Goal: Information Seeking & Learning: Learn about a topic

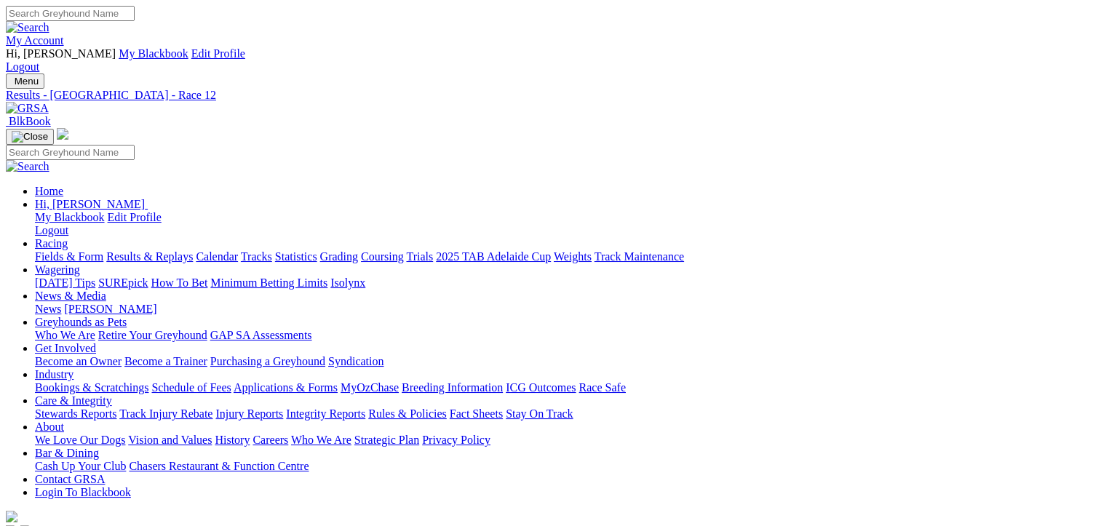
click at [49, 250] on link "Fields & Form" at bounding box center [69, 256] width 68 height 12
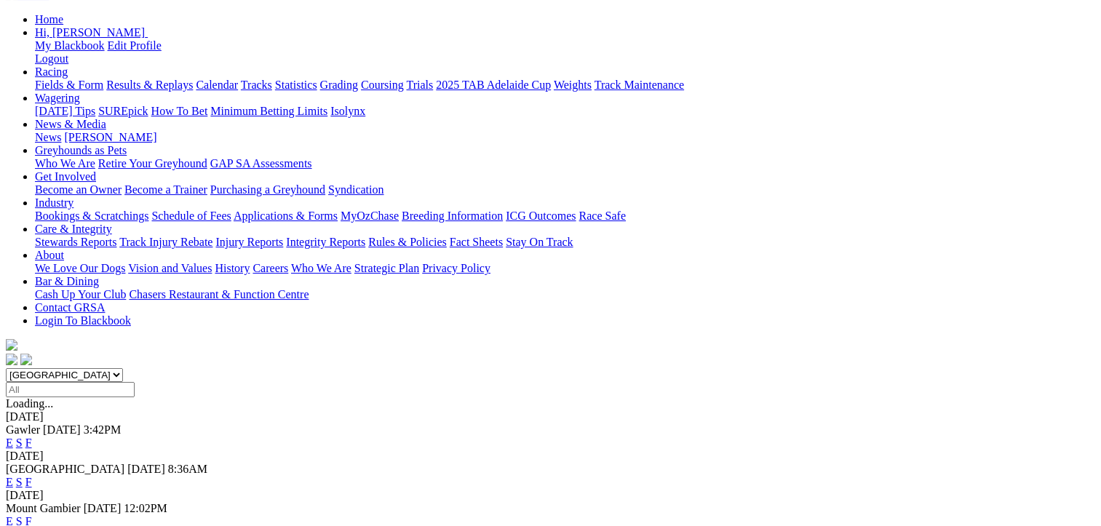
scroll to position [218, 0]
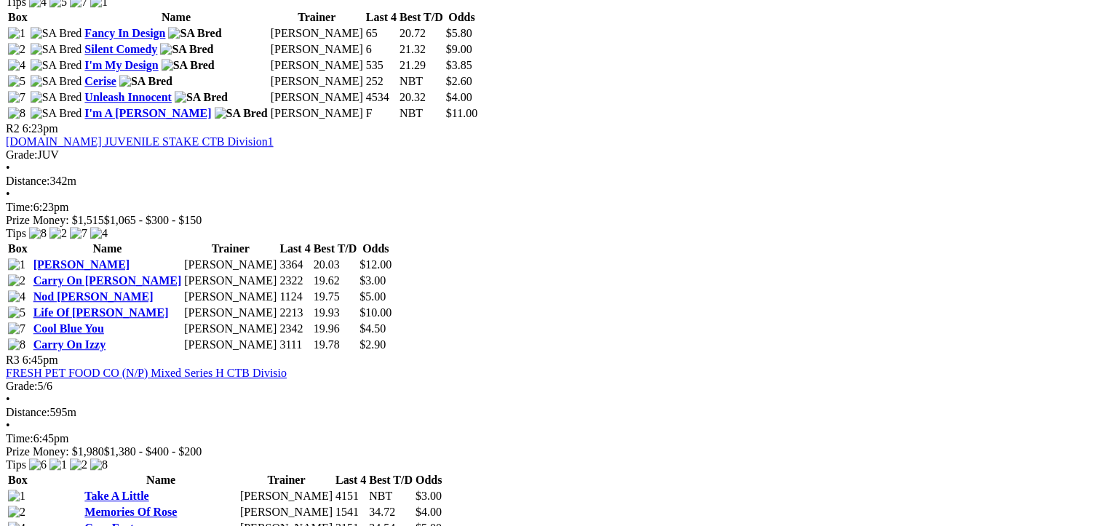
scroll to position [946, 0]
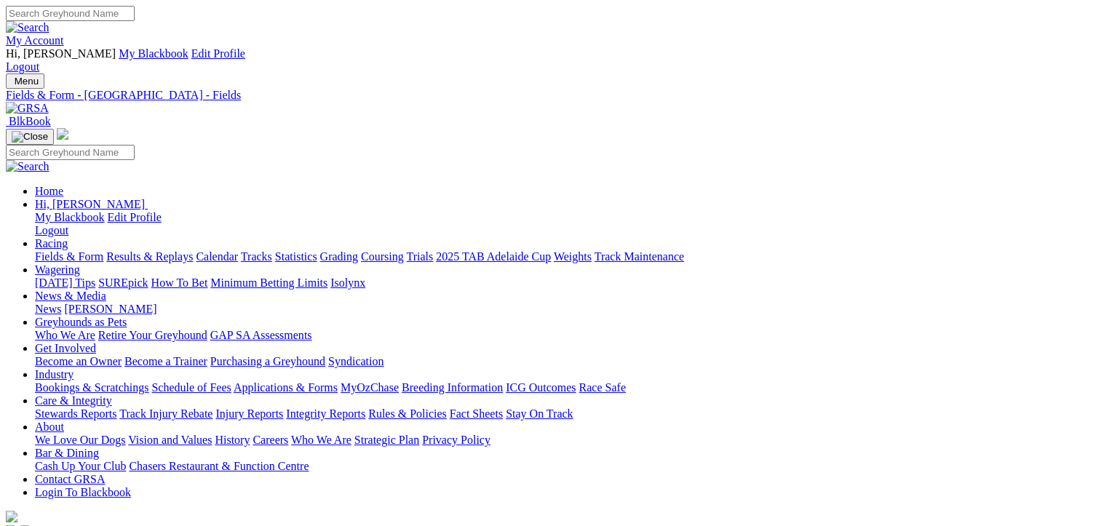
click at [238, 250] on link "Calendar" at bounding box center [217, 256] width 42 height 12
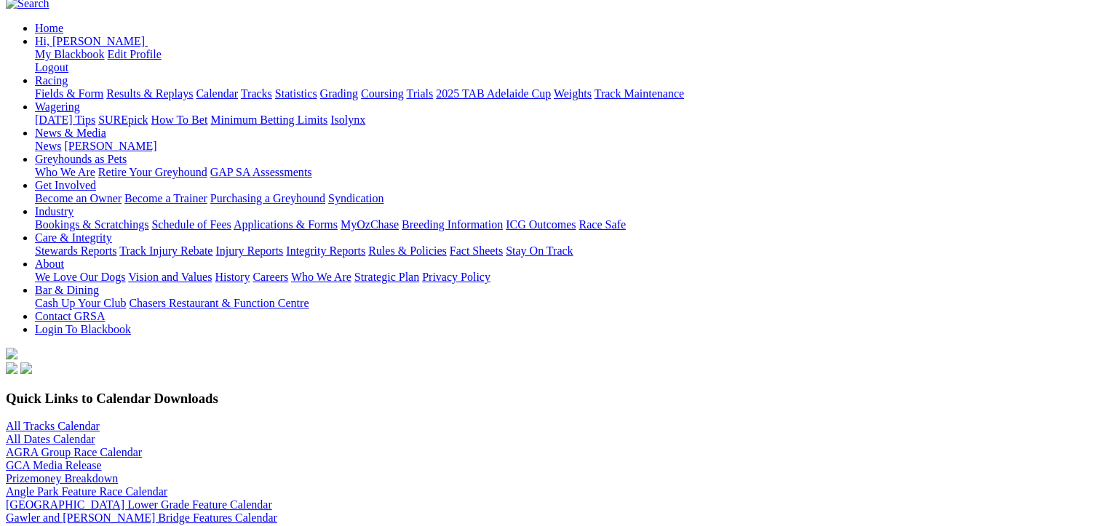
scroll to position [509, 0]
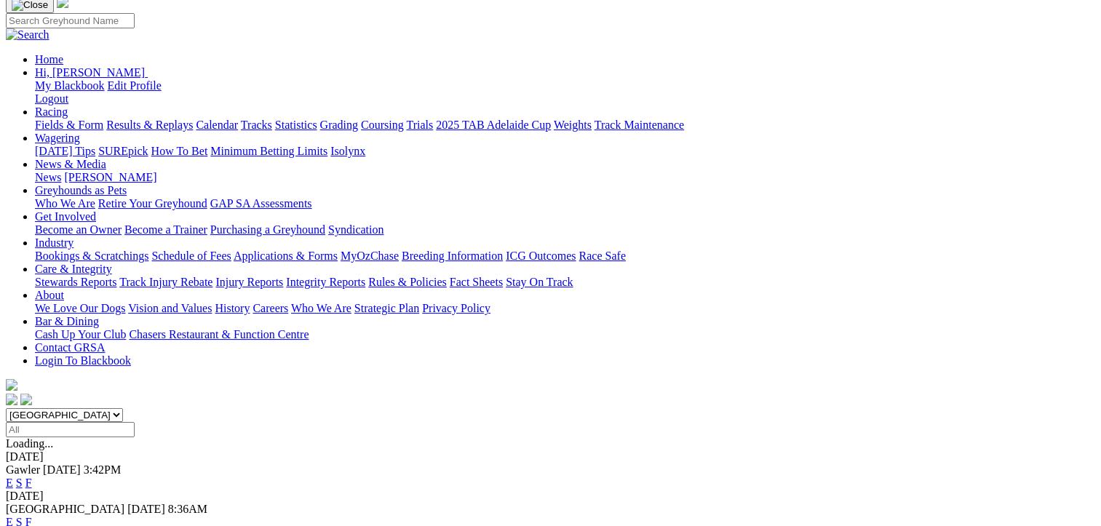
scroll to position [146, 0]
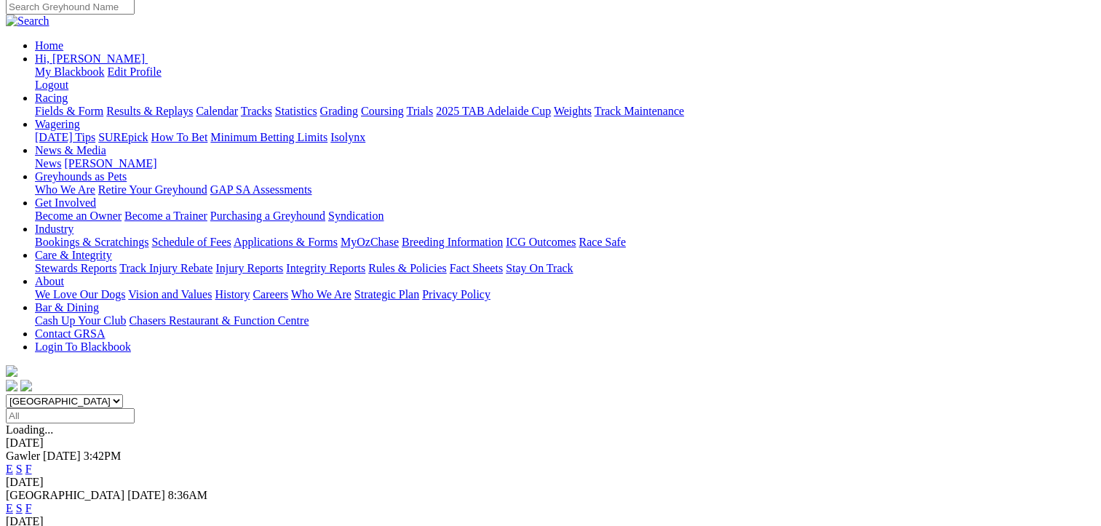
click at [32, 502] on link "F" at bounding box center [28, 508] width 7 height 12
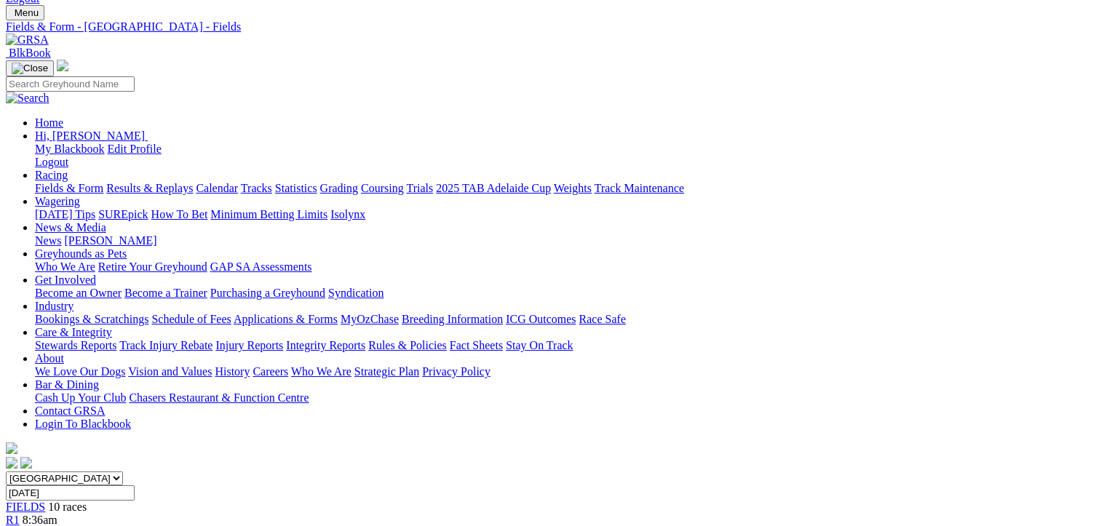
scroll to position [146, 0]
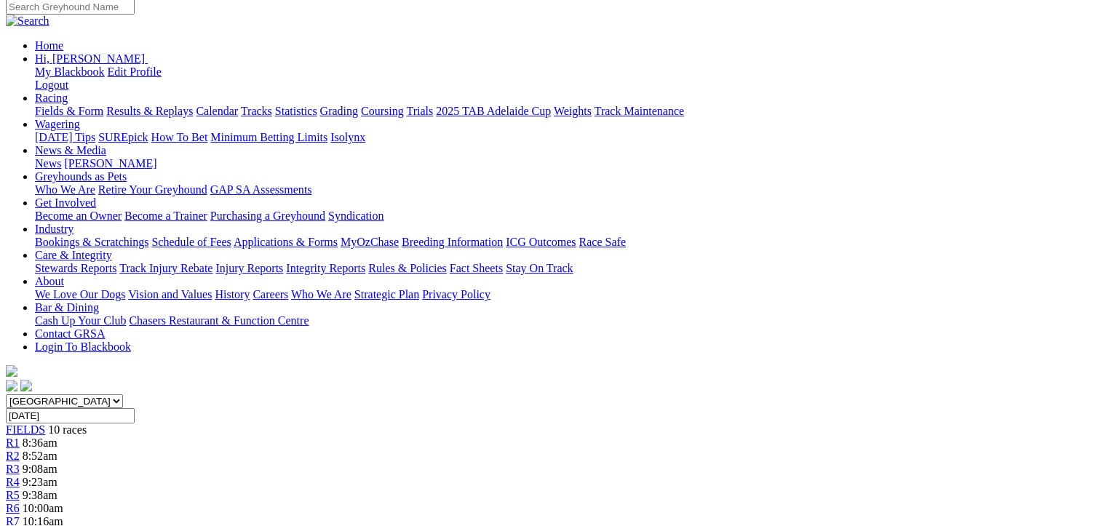
drag, startPoint x: 538, startPoint y: 469, endPoint x: 90, endPoint y: 322, distance: 472.0
drag, startPoint x: 90, startPoint y: 322, endPoint x: 229, endPoint y: 388, distance: 154.0
copy tbody "Sky Chaser [PERSON_NAME] 5442 20.58 $5.50 [DEMOGRAPHIC_DATA] Turbine [PERSON_NA…"
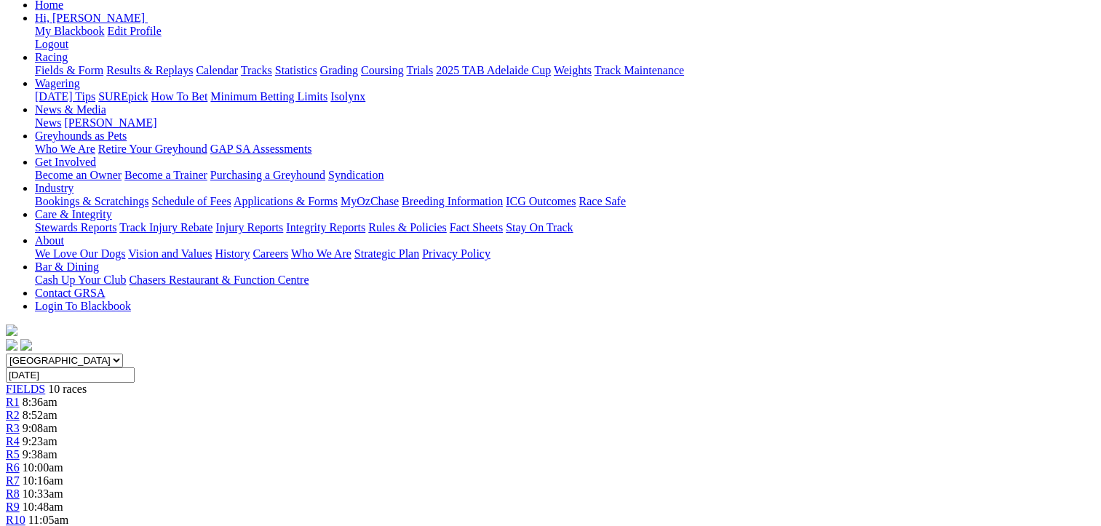
scroll to position [218, 0]
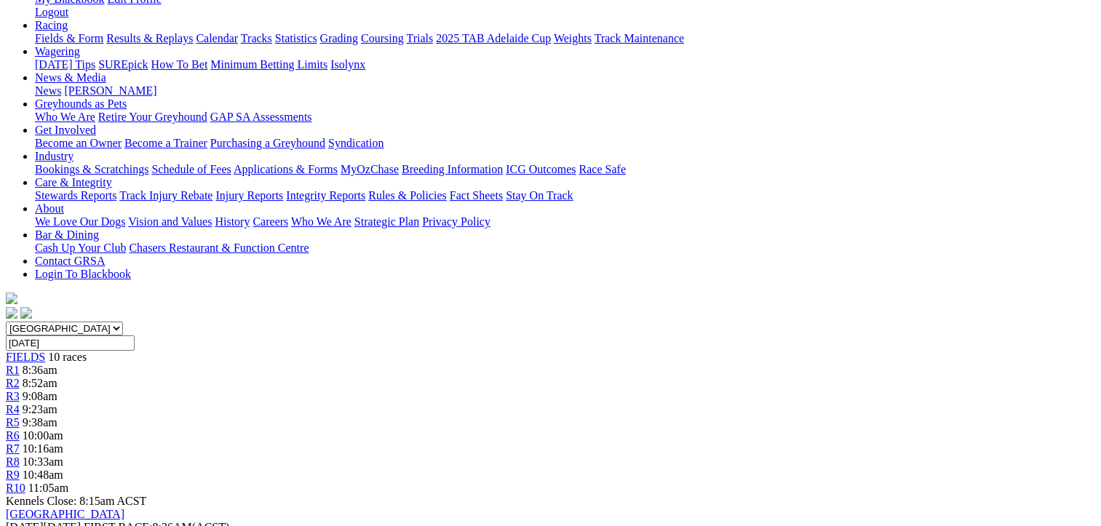
drag, startPoint x: 1019, startPoint y: 393, endPoint x: 573, endPoint y: 244, distance: 470.4
copy tbody "Searing Lass [PERSON_NAME] 6425 20.14 $2.40 Nitro Bolt [PERSON_NAME] 5524 20.14…"
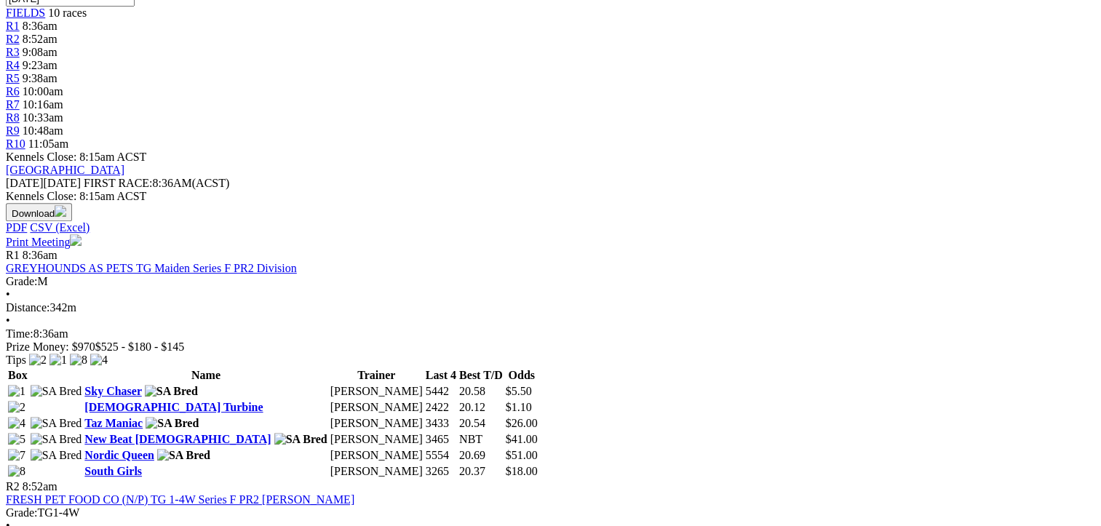
scroll to position [582, 0]
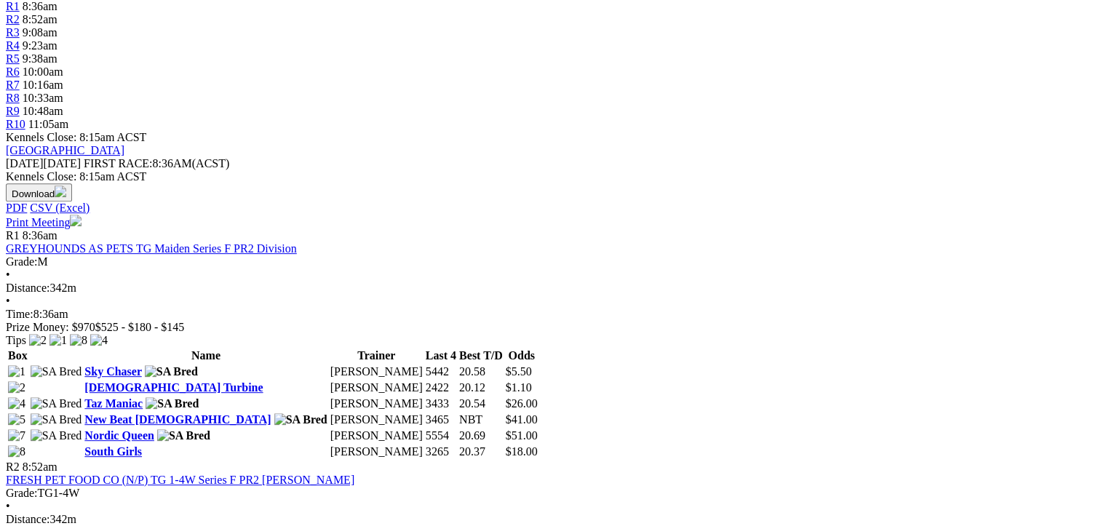
drag, startPoint x: 533, startPoint y: 400, endPoint x: 85, endPoint y: 246, distance: 474.1
drag, startPoint x: 85, startPoint y: 246, endPoint x: 254, endPoint y: 311, distance: 181.1
copy tbody "Turn Up Turbo [PERSON_NAME] 5521 20.13 $2.70 He's A Profit [PERSON_NAME] 1642 2…"
drag, startPoint x: 1019, startPoint y: 394, endPoint x: 567, endPoint y: 252, distance: 473.7
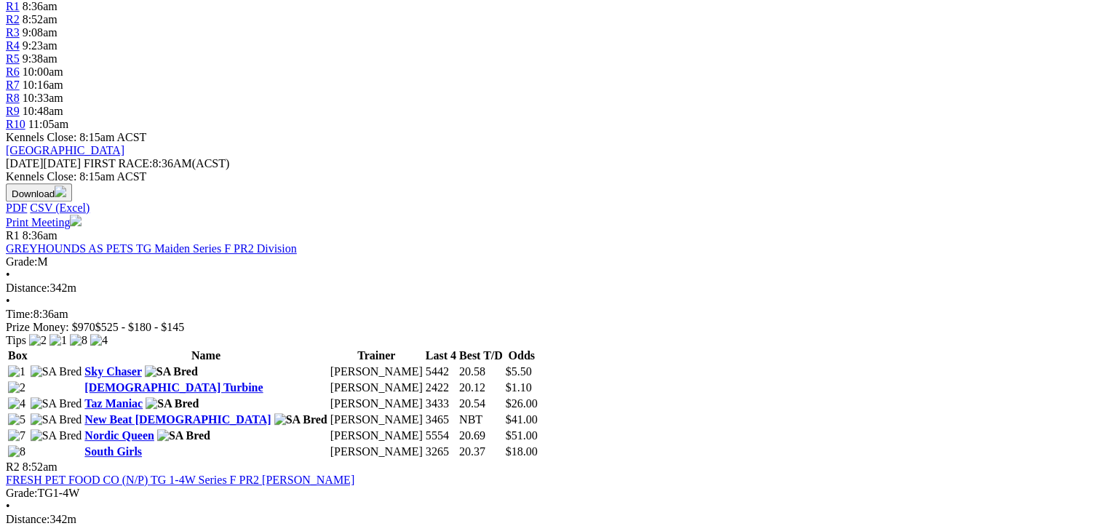
drag, startPoint x: 567, startPoint y: 252, endPoint x: 704, endPoint y: 325, distance: 155.6
copy tbody "Creeper [PERSON_NAME] 3456 20.51 $4.50 Aston [PERSON_NAME] [PERSON_NAME] 4232 1…"
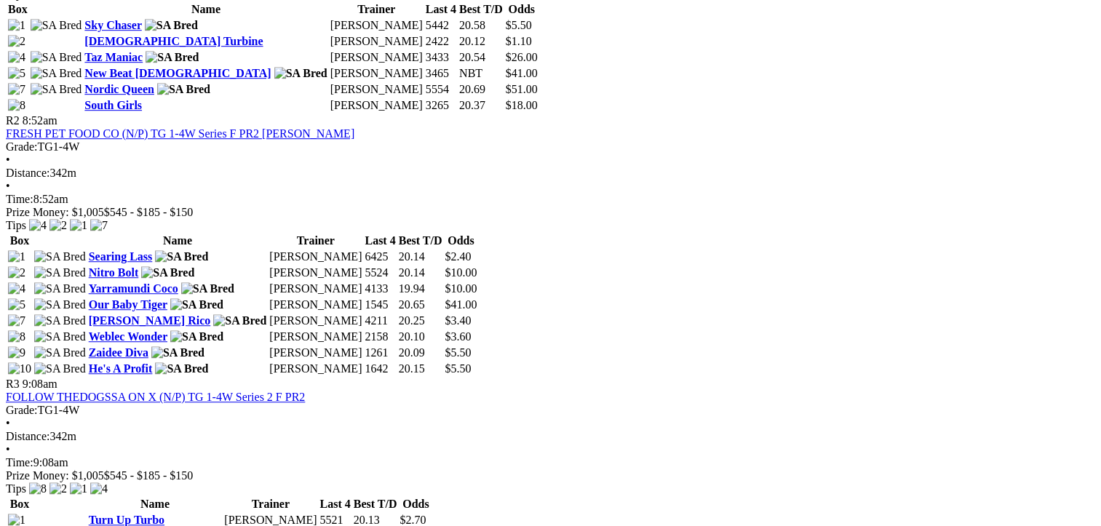
scroll to position [1019, 0]
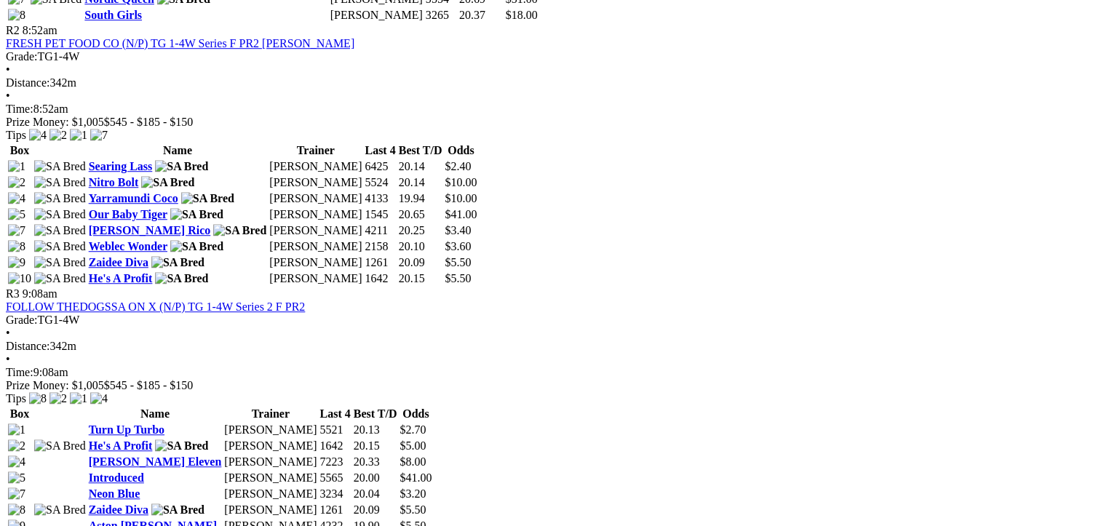
drag, startPoint x: 533, startPoint y: 328, endPoint x: 84, endPoint y: 181, distance: 473.0
drag, startPoint x: 84, startPoint y: 181, endPoint x: 255, endPoint y: 263, distance: 189.8
copy tbody "[PERSON_NAME] [PERSON_NAME] 5355 19.98 $4.20 Currency Lad [PERSON_NAME] 3441 20…"
drag, startPoint x: 1019, startPoint y: 326, endPoint x: 570, endPoint y: 173, distance: 474.3
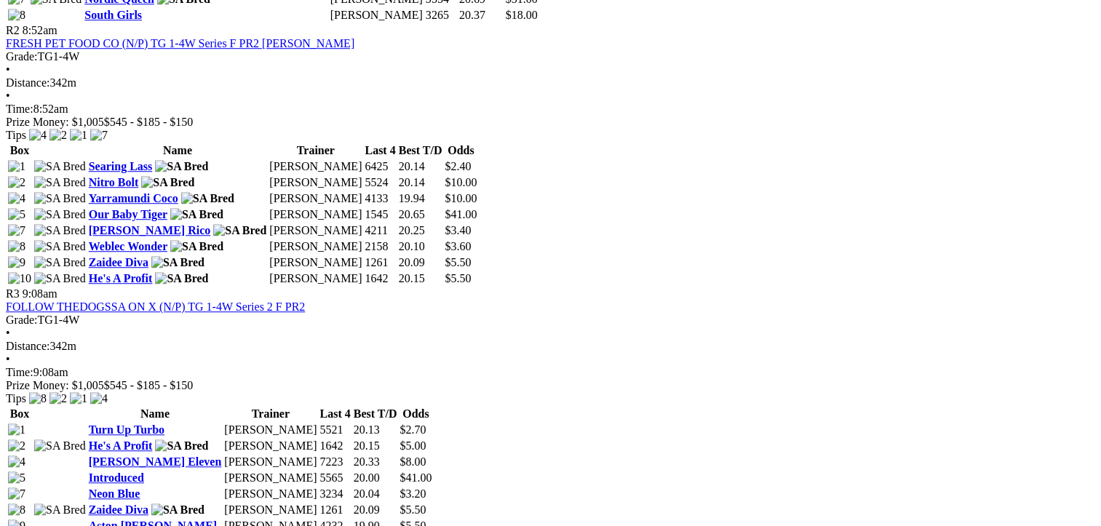
drag, startPoint x: 570, startPoint y: 173, endPoint x: 728, endPoint y: 249, distance: 175.1
copy tbody "Our [PERSON_NAME] 3563 19.98 $2.80 Golden Gangster [PERSON_NAME] 4462 19.67 $3.…"
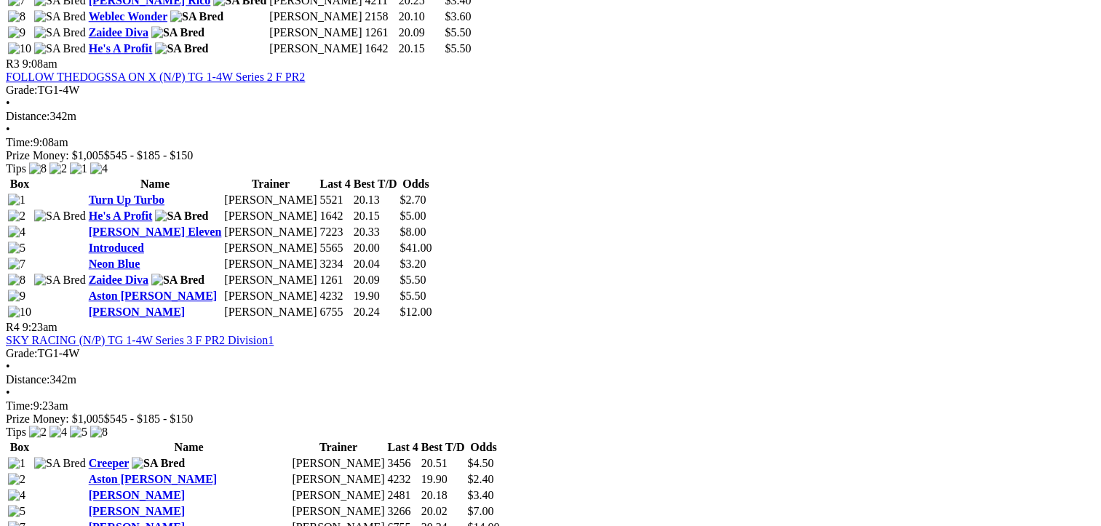
scroll to position [1383, 0]
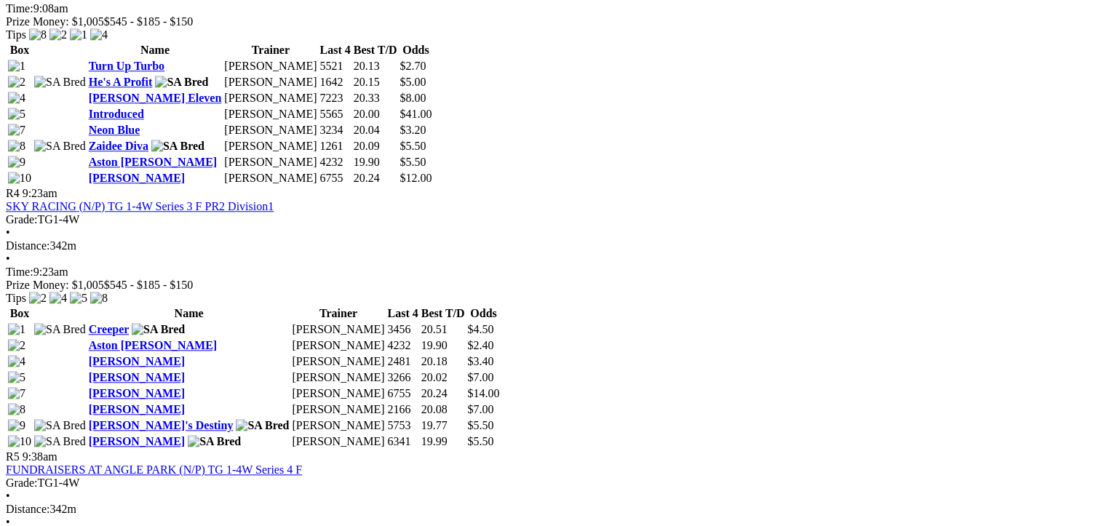
drag, startPoint x: 537, startPoint y: 303, endPoint x: 90, endPoint y: 185, distance: 462.3
drag, startPoint x: 90, startPoint y: 185, endPoint x: 255, endPoint y: 258, distance: 180.5
copy tbody "Bingo Queen [PERSON_NAME] 6156 20.01 $3.20 Razzle Berries [PERSON_NAME] 5785 19…"
drag, startPoint x: 1018, startPoint y: 330, endPoint x: 566, endPoint y: 185, distance: 474.8
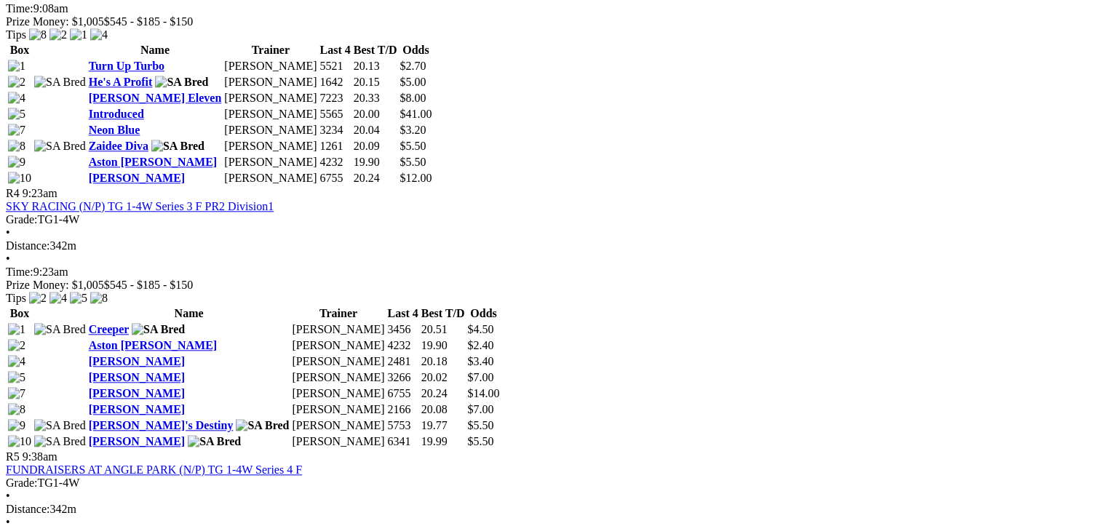
drag, startPoint x: 566, startPoint y: 185, endPoint x: 766, endPoint y: 253, distance: 211.3
copy tbody "Smooth Vixen [PERSON_NAME] 1654 19.80 $12.00 It's [PERSON_NAME] 8872 19.63 $4.8…"
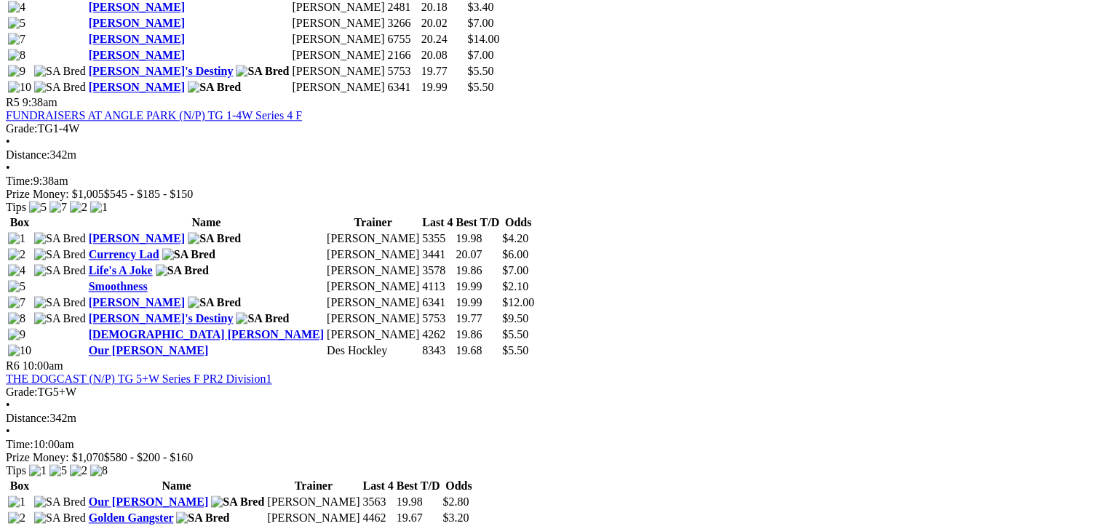
scroll to position [1747, 0]
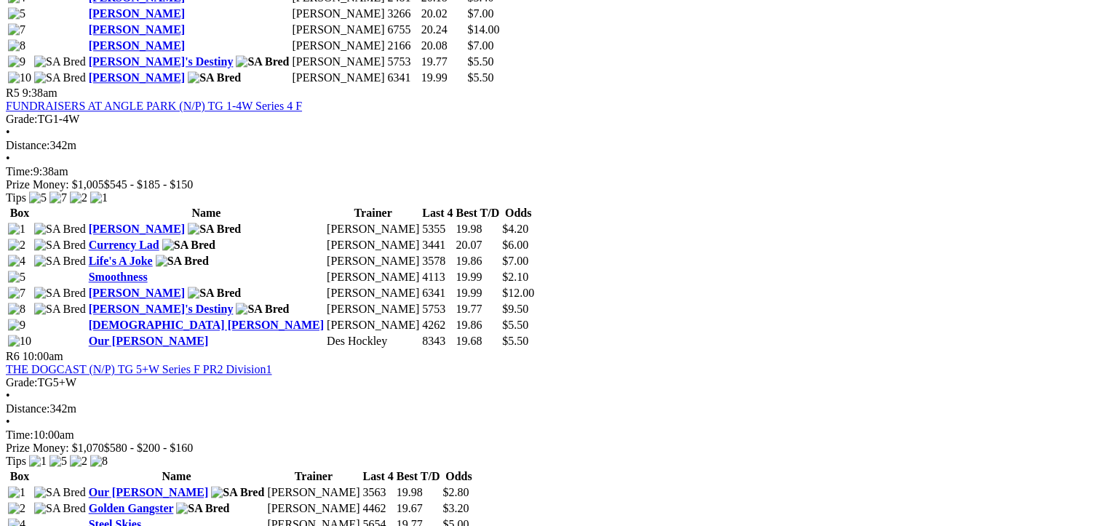
drag, startPoint x: 539, startPoint y: 336, endPoint x: 85, endPoint y: 187, distance: 477.3
drag, startPoint x: 85, startPoint y: 187, endPoint x: 254, endPoint y: 242, distance: 177.7
copy tbody "[PERSON_NAME] Nine [PERSON_NAME] 4315 19.82 $2.20 Thundering [DEMOGRAPHIC_DATA]…"
drag, startPoint x: 1018, startPoint y: 333, endPoint x: 565, endPoint y: 194, distance: 474.5
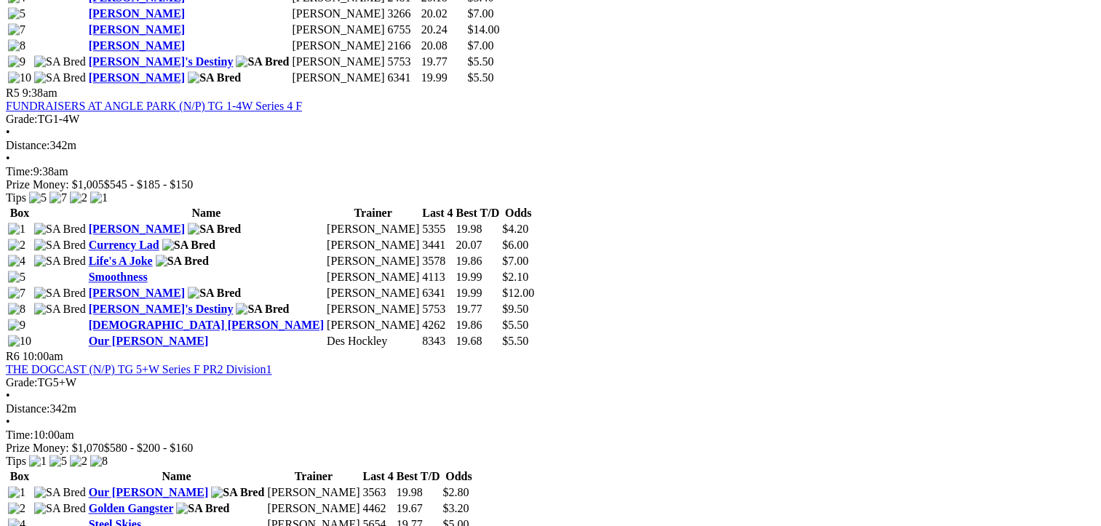
drag, startPoint x: 565, startPoint y: 194, endPoint x: 691, endPoint y: 258, distance: 141.9
copy tbody "Blue Energy [PERSON_NAME] 3151 19.79 $3.00 Integrator [PERSON_NAME] 6625 19.81 …"
